Goal: Navigation & Orientation: Find specific page/section

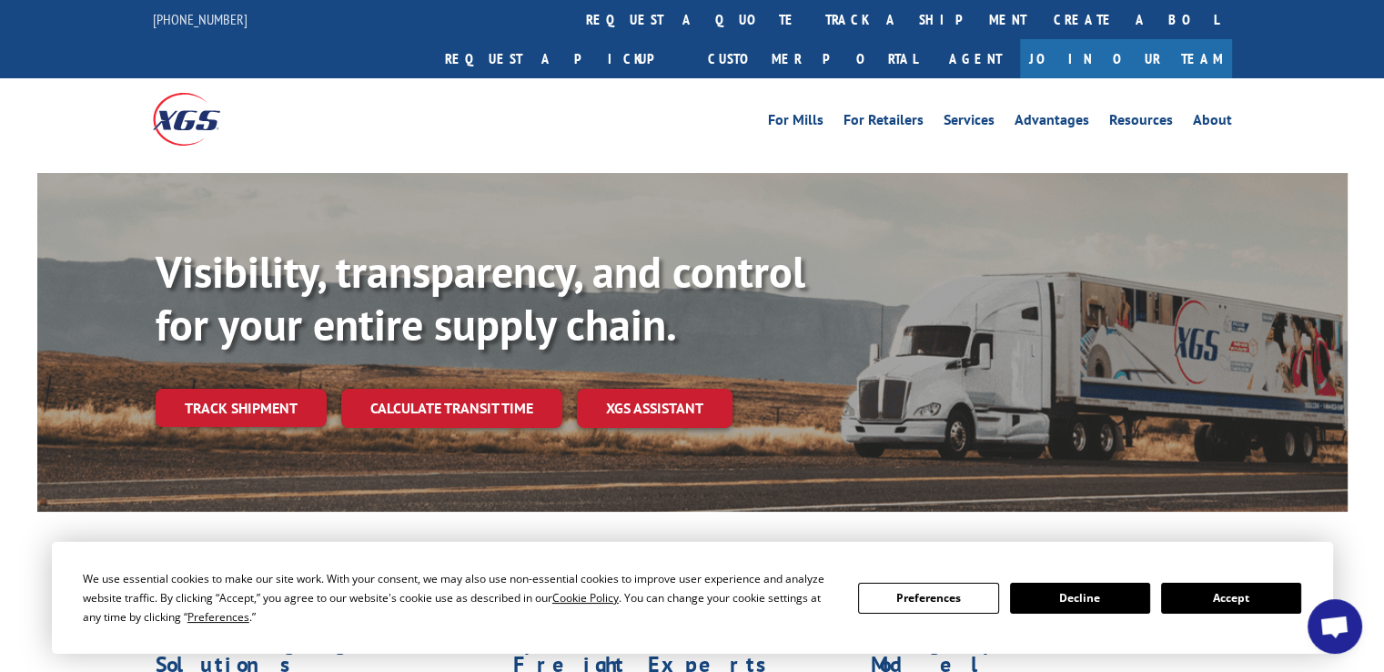
scroll to position [251, 0]
click at [985, 113] on link "Services" at bounding box center [969, 123] width 51 height 20
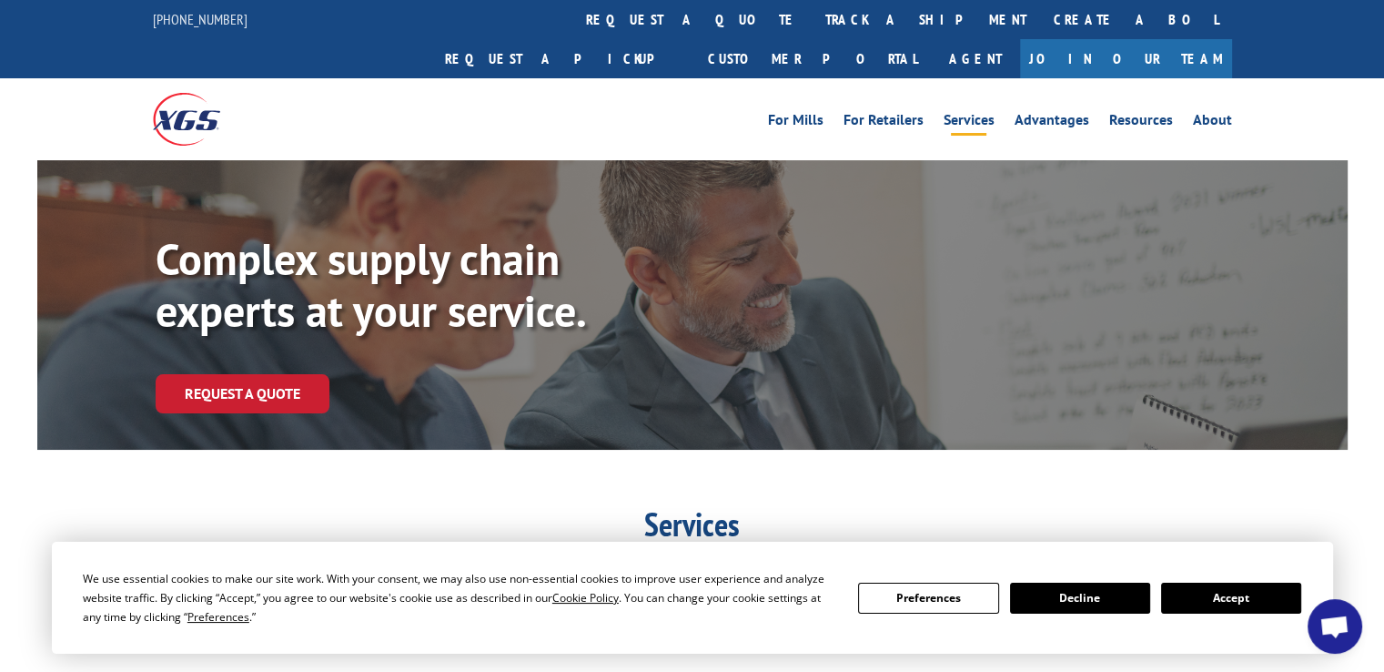
scroll to position [251, 0]
click at [1020, 39] on link "Agent" at bounding box center [975, 58] width 89 height 39
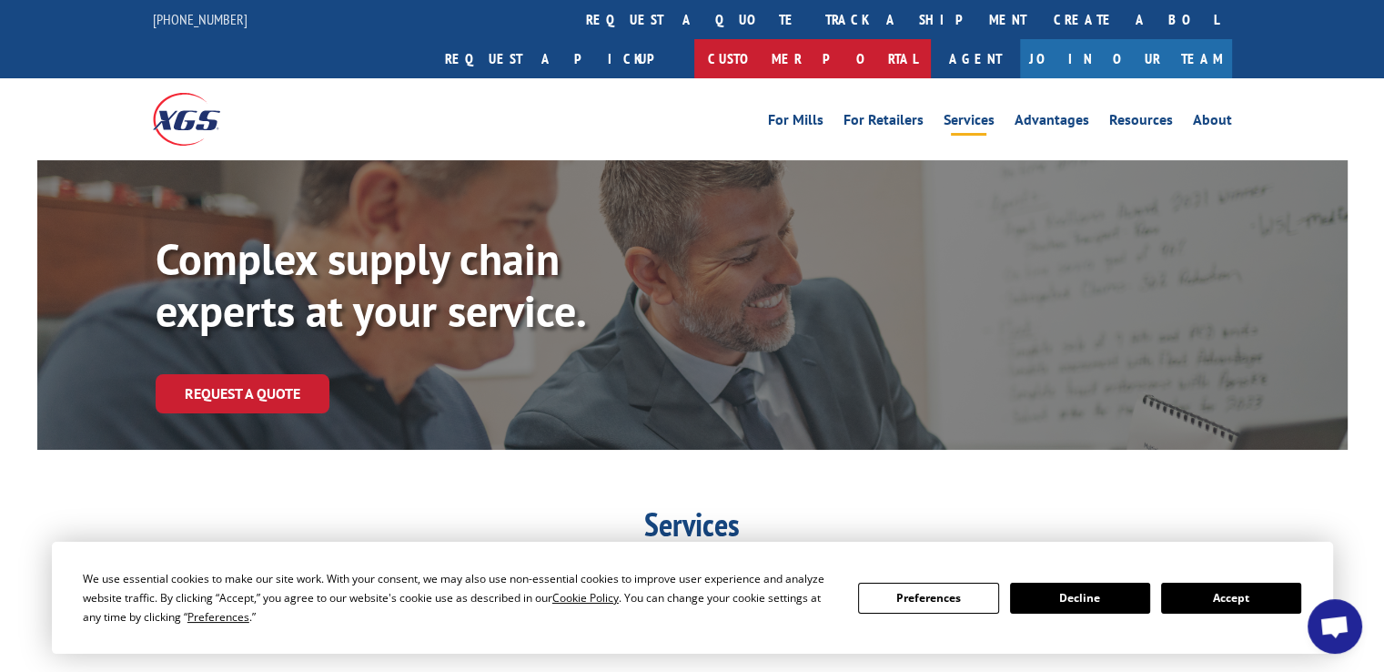
click at [931, 39] on link "Customer Portal" at bounding box center [813, 58] width 237 height 39
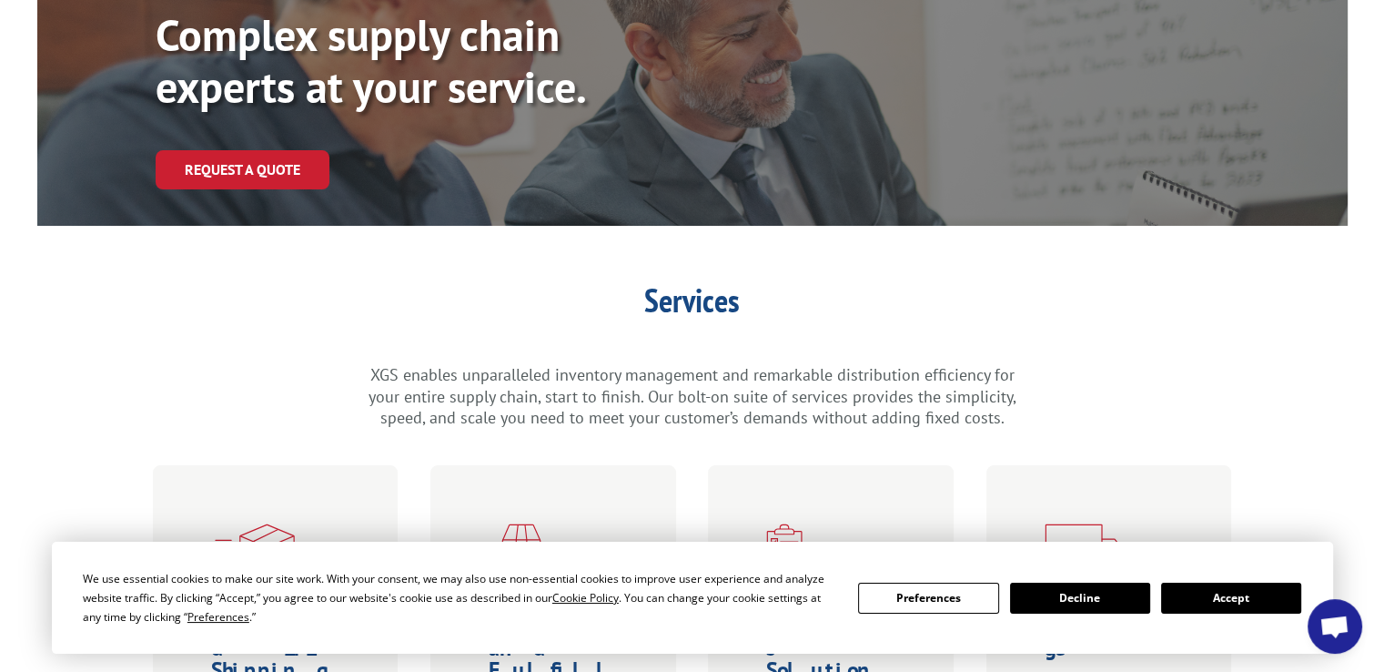
scroll to position [273, 0]
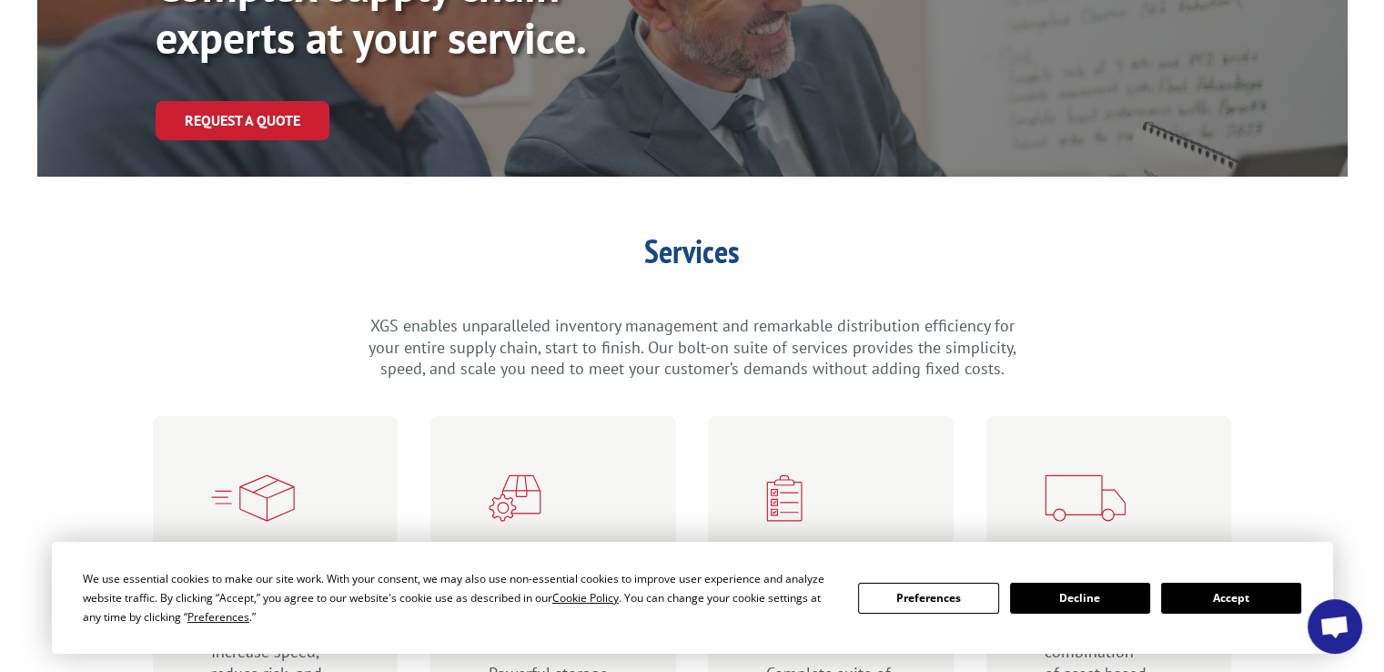
click at [1090, 594] on button "Decline" at bounding box center [1080, 598] width 140 height 31
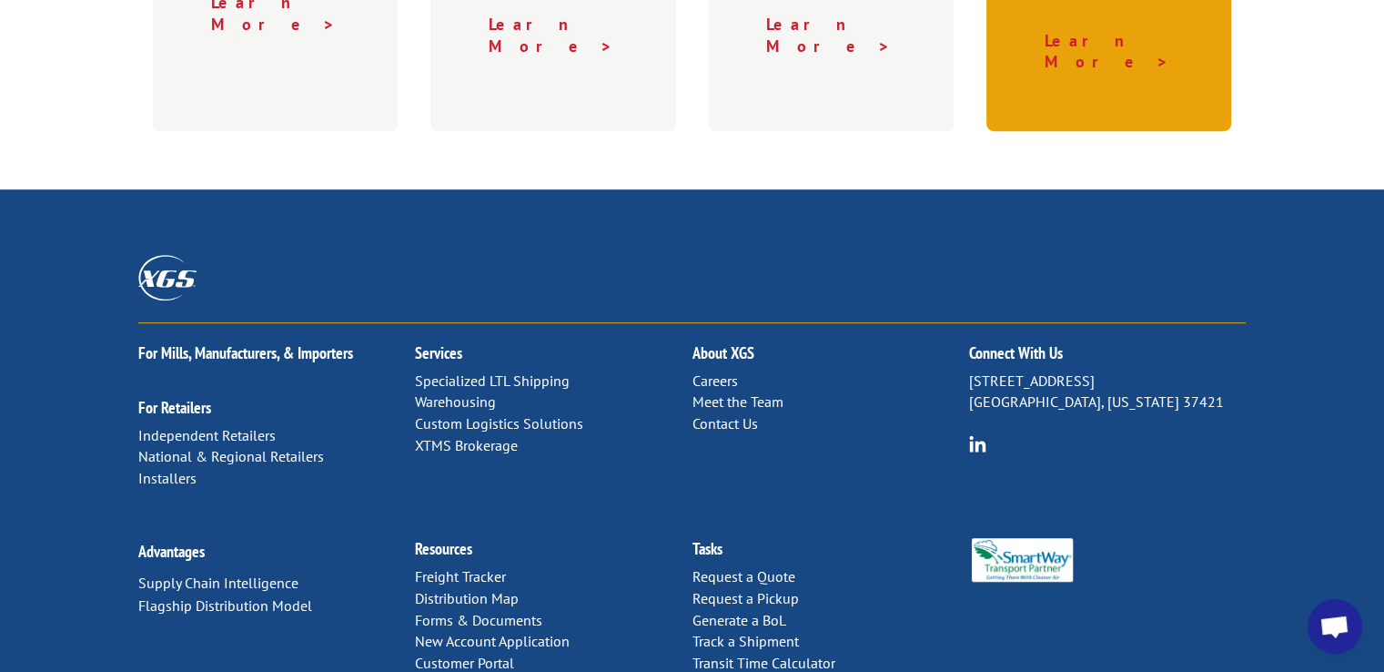
scroll to position [1092, 0]
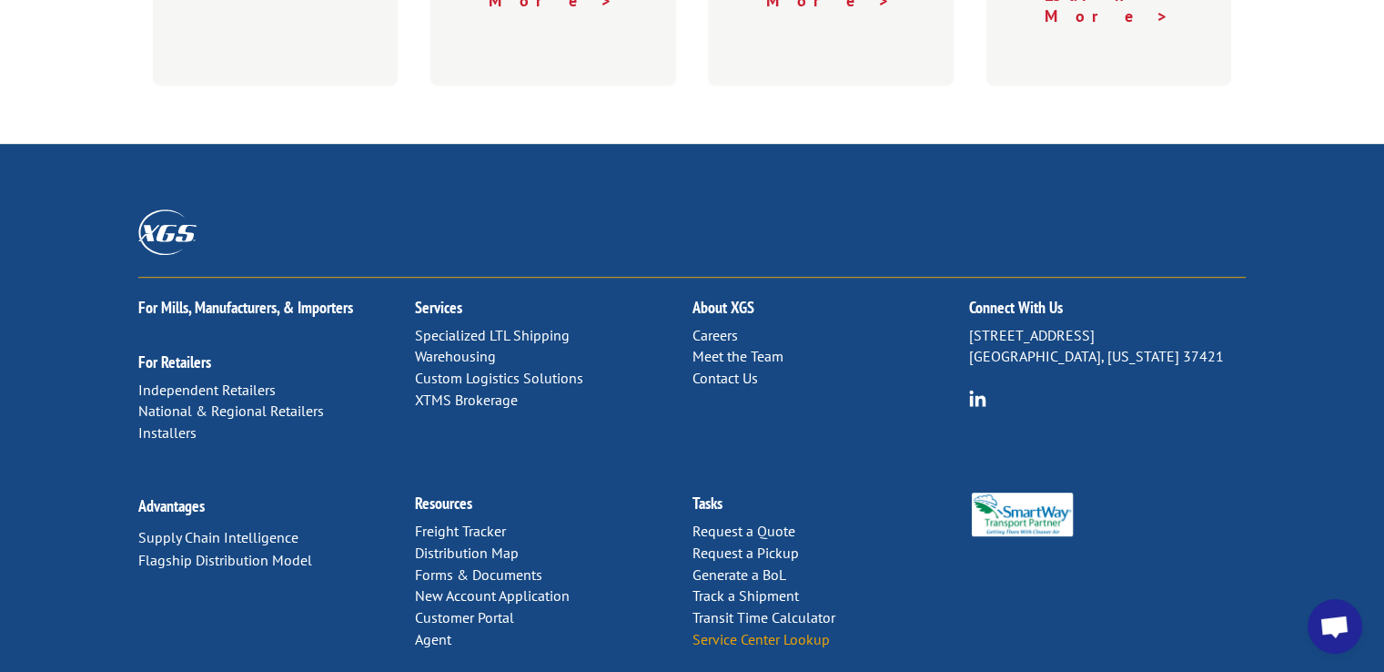
click at [812, 630] on link "Service Center Lookup" at bounding box center [760, 639] width 137 height 18
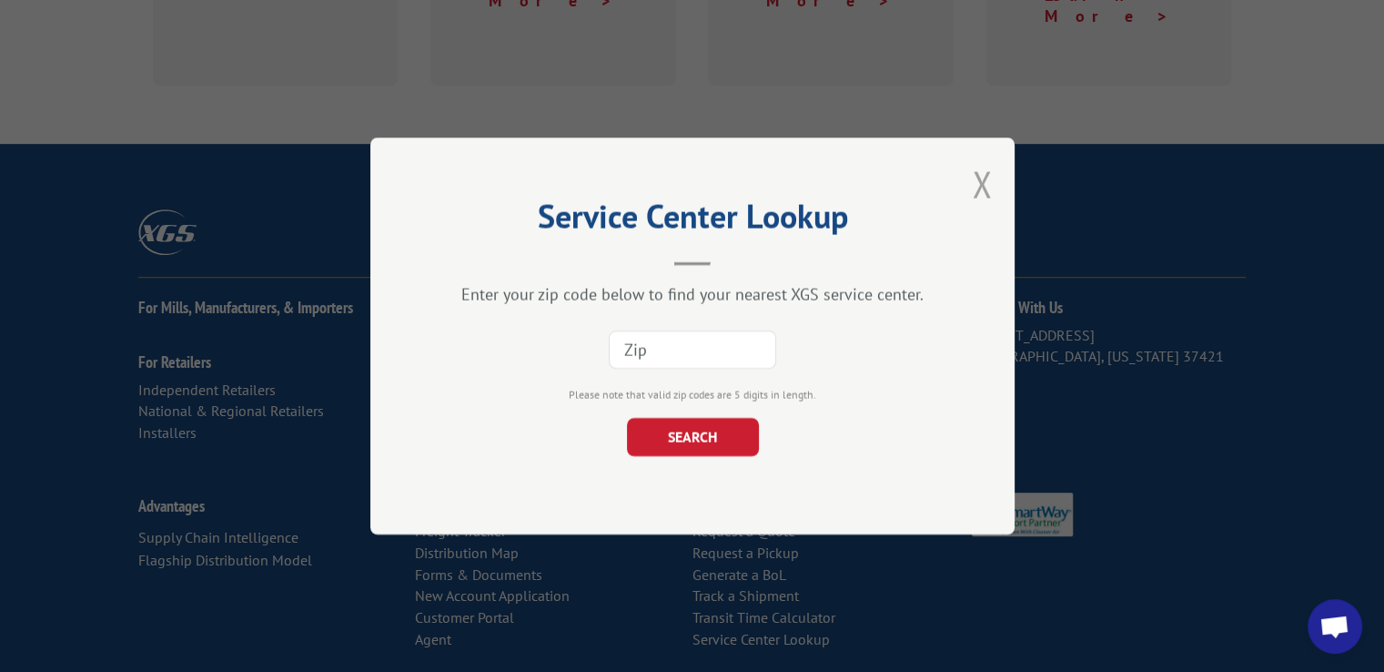
click at [972, 180] on button "Close modal" at bounding box center [982, 184] width 20 height 48
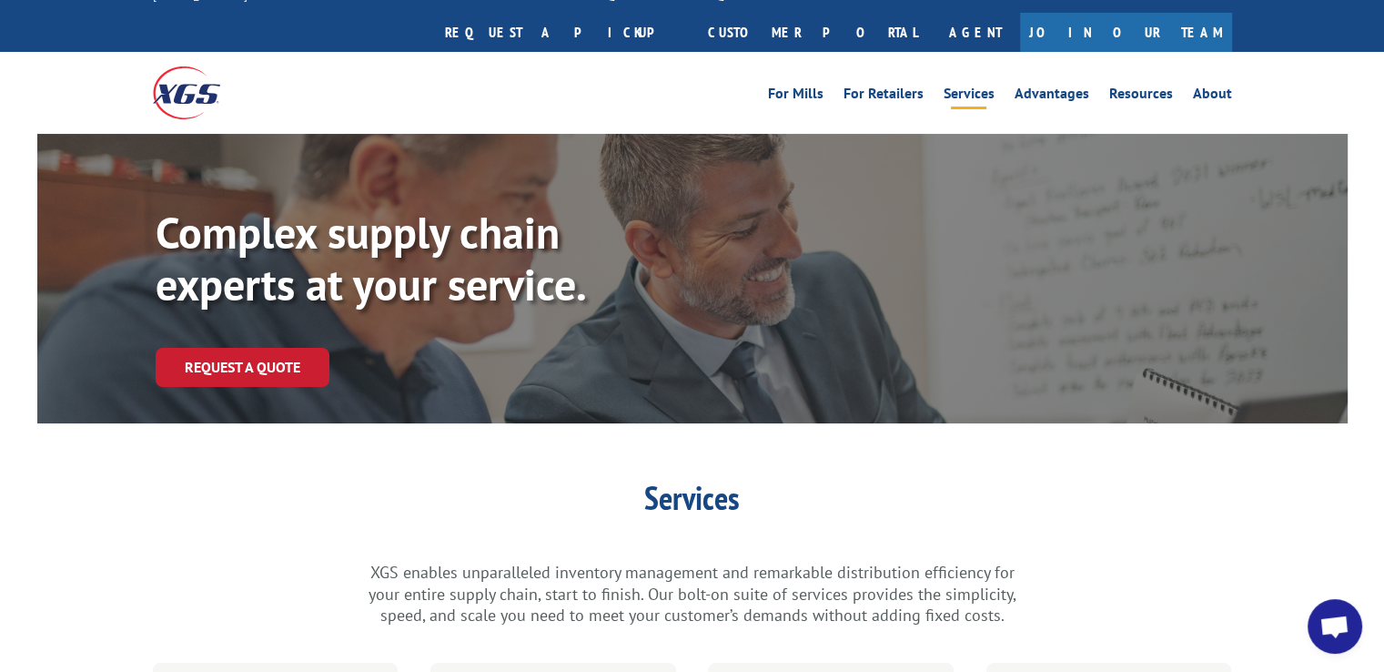
scroll to position [0, 0]
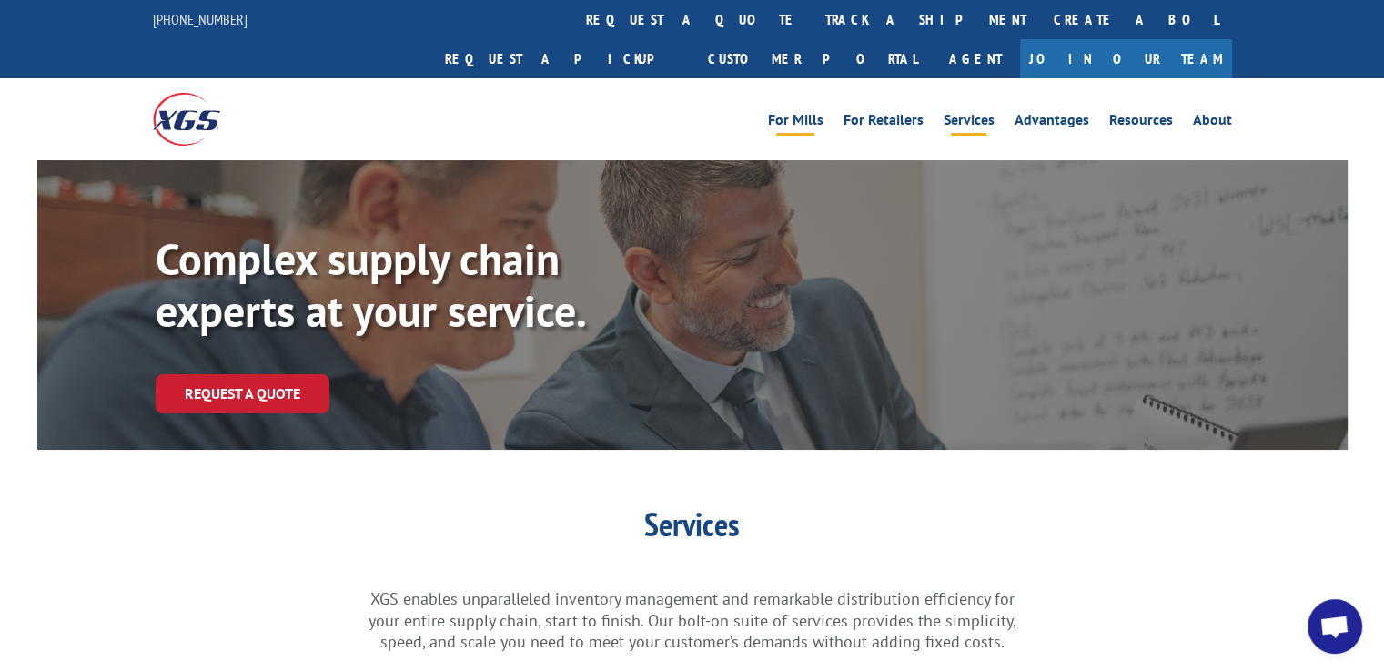
click at [802, 113] on link "For Mills" at bounding box center [796, 123] width 56 height 20
